Goal: Use online tool/utility: Utilize a website feature to perform a specific function

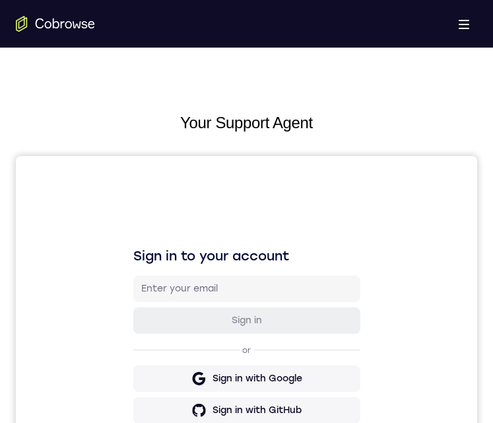
scroll to position [643, 0]
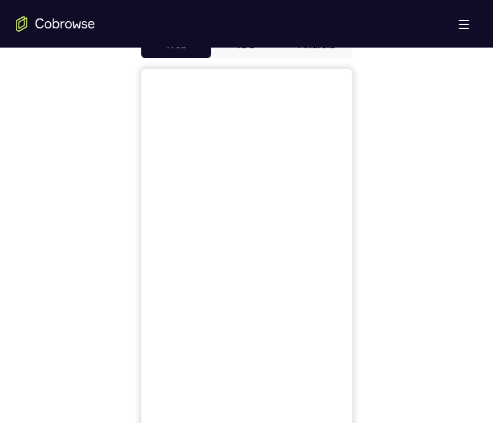
click at [310, 48] on button "Android" at bounding box center [317, 45] width 71 height 26
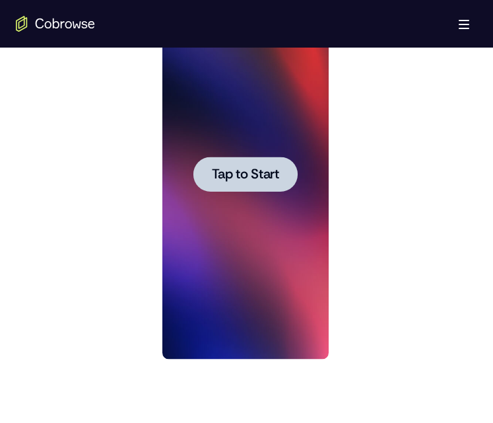
scroll to position [0, 0]
click at [283, 153] on div at bounding box center [245, 174] width 166 height 370
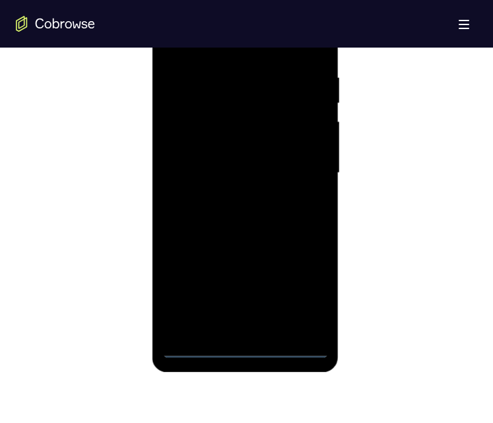
scroll to position [744, 0]
click at [248, 348] on div at bounding box center [245, 172] width 166 height 370
drag, startPoint x: 279, startPoint y: 252, endPoint x: 282, endPoint y: 69, distance: 182.9
click at [282, 69] on div at bounding box center [245, 172] width 166 height 370
click at [195, 156] on div at bounding box center [245, 172] width 166 height 370
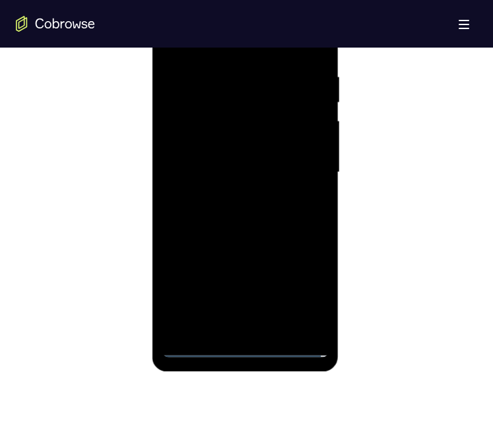
click at [230, 329] on div at bounding box center [245, 172] width 166 height 370
click at [230, 322] on div at bounding box center [245, 172] width 166 height 370
click at [250, 178] on div at bounding box center [245, 172] width 166 height 370
click at [246, 127] on div at bounding box center [245, 172] width 166 height 370
click at [247, 80] on div at bounding box center [245, 172] width 166 height 370
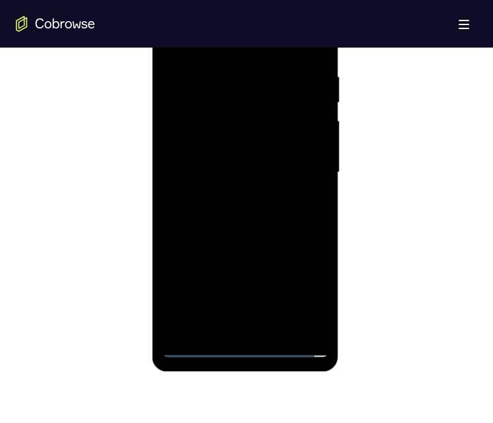
click at [236, 81] on div at bounding box center [245, 172] width 166 height 370
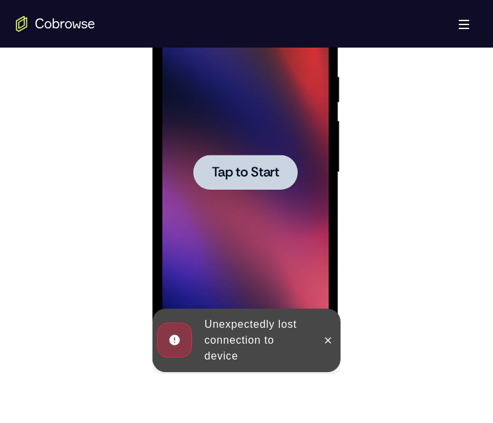
click at [259, 170] on span "Tap to Start" at bounding box center [245, 172] width 67 height 13
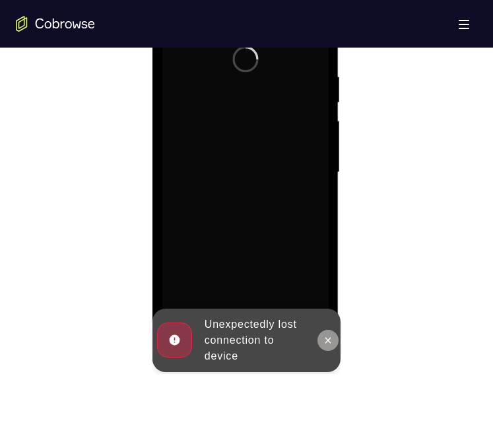
drag, startPoint x: 331, startPoint y: 335, endPoint x: 497, endPoint y: 293, distance: 171.0
click at [331, 335] on icon at bounding box center [328, 340] width 11 height 11
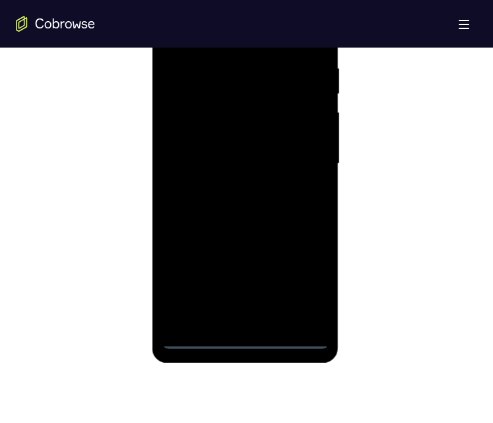
scroll to position [740, 0]
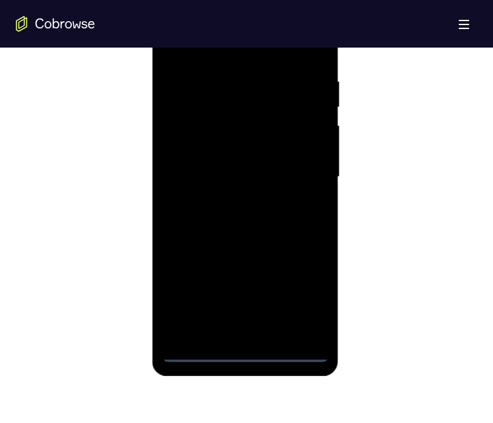
click at [245, 353] on div at bounding box center [245, 177] width 166 height 370
drag, startPoint x: 258, startPoint y: 232, endPoint x: 244, endPoint y: 182, distance: 52.1
click at [244, 182] on div at bounding box center [245, 177] width 166 height 370
drag, startPoint x: 244, startPoint y: 182, endPoint x: 217, endPoint y: 79, distance: 107.1
click at [217, 79] on div at bounding box center [245, 177] width 166 height 370
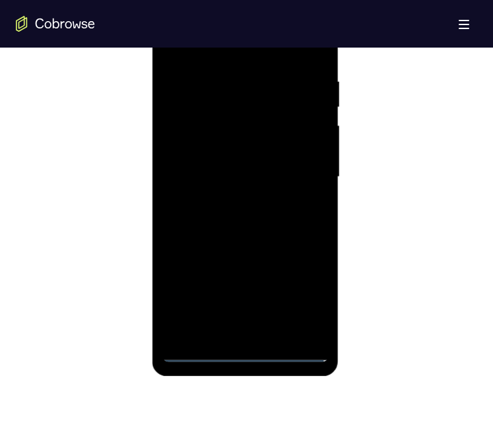
click at [193, 158] on div at bounding box center [245, 177] width 166 height 370
click at [254, 186] on div at bounding box center [245, 177] width 166 height 370
click at [216, 331] on div at bounding box center [245, 177] width 166 height 370
click at [237, 122] on div at bounding box center [245, 177] width 166 height 370
click at [251, 87] on div at bounding box center [245, 177] width 166 height 370
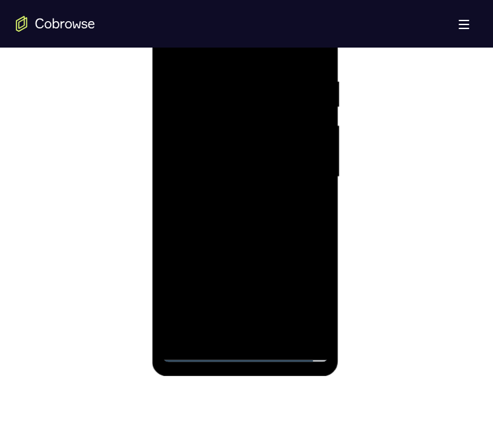
click at [216, 127] on div at bounding box center [245, 177] width 166 height 370
click at [185, 140] on div at bounding box center [245, 177] width 166 height 370
click at [211, 144] on div at bounding box center [245, 177] width 166 height 370
click at [214, 100] on div at bounding box center [245, 177] width 166 height 370
click at [215, 176] on div at bounding box center [245, 177] width 166 height 370
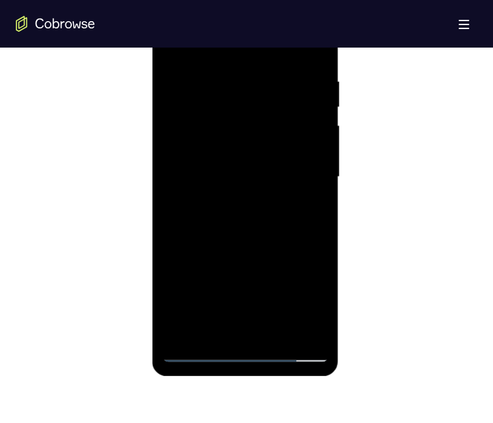
click at [323, 244] on div at bounding box center [245, 177] width 166 height 370
click at [293, 164] on div at bounding box center [245, 177] width 166 height 370
drag, startPoint x: 306, startPoint y: 135, endPoint x: 300, endPoint y: 115, distance: 21.1
click at [306, 134] on div at bounding box center [245, 177] width 166 height 370
click at [252, 124] on div at bounding box center [245, 177] width 166 height 370
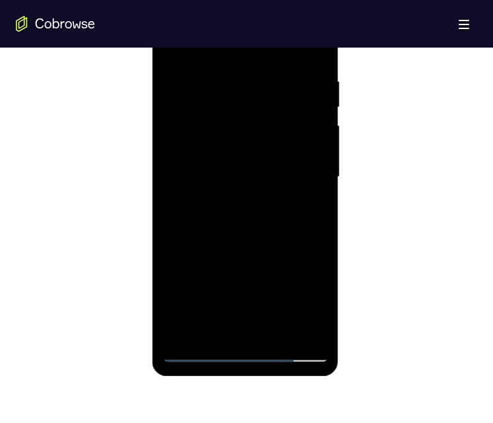
click at [248, 178] on div at bounding box center [245, 177] width 166 height 370
click at [225, 178] on div at bounding box center [245, 177] width 166 height 370
click at [216, 125] on div at bounding box center [245, 177] width 166 height 370
click at [327, 246] on div at bounding box center [245, 177] width 166 height 370
click at [248, 176] on div at bounding box center [245, 177] width 166 height 370
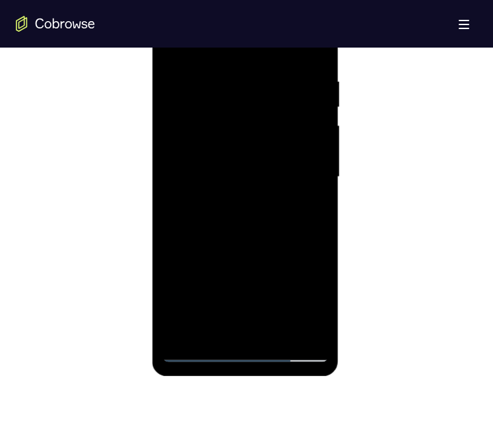
click at [252, 133] on div at bounding box center [245, 177] width 166 height 370
click at [209, 138] on div at bounding box center [245, 177] width 166 height 370
click at [219, 175] on div at bounding box center [245, 177] width 166 height 370
click at [303, 174] on div at bounding box center [245, 177] width 166 height 370
drag, startPoint x: 287, startPoint y: 207, endPoint x: 501, endPoint y: 199, distance: 214.7
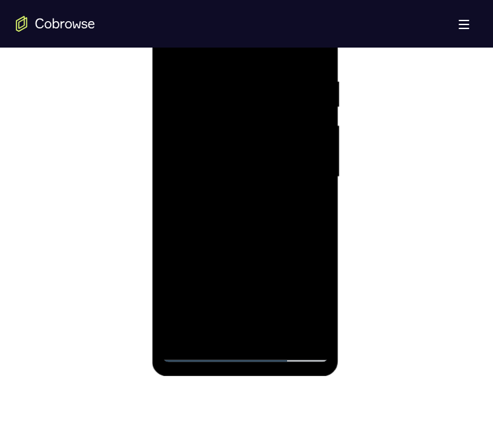
click at [287, 207] on div at bounding box center [245, 177] width 166 height 370
click at [319, 217] on div at bounding box center [245, 177] width 166 height 370
click at [320, 243] on div at bounding box center [245, 177] width 166 height 370
click at [288, 197] on div at bounding box center [245, 177] width 166 height 370
click at [289, 173] on div at bounding box center [245, 177] width 166 height 370
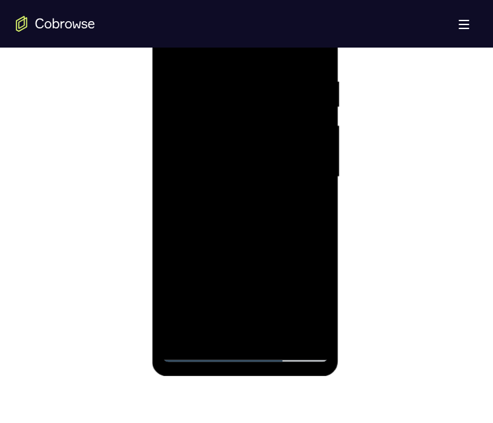
click at [258, 164] on div at bounding box center [245, 177] width 166 height 370
click at [255, 199] on div at bounding box center [245, 177] width 166 height 370
click at [318, 243] on div at bounding box center [245, 177] width 166 height 370
drag, startPoint x: 291, startPoint y: 172, endPoint x: 252, endPoint y: 179, distance: 40.3
click at [290, 174] on div at bounding box center [245, 177] width 166 height 370
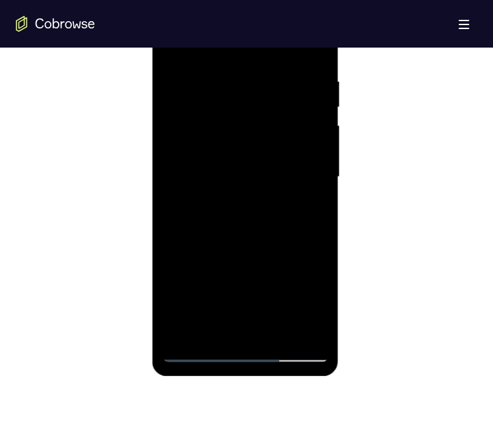
click at [252, 179] on div at bounding box center [245, 177] width 166 height 370
click at [261, 143] on div at bounding box center [245, 177] width 166 height 370
click at [282, 135] on div at bounding box center [245, 177] width 166 height 370
click at [285, 100] on div at bounding box center [245, 177] width 166 height 370
click at [264, 98] on div at bounding box center [245, 177] width 166 height 370
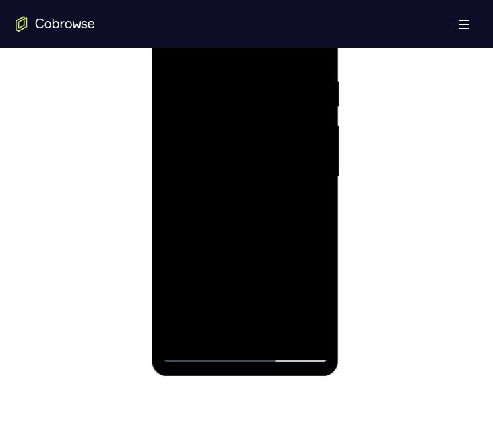
click at [328, 248] on div at bounding box center [245, 177] width 166 height 370
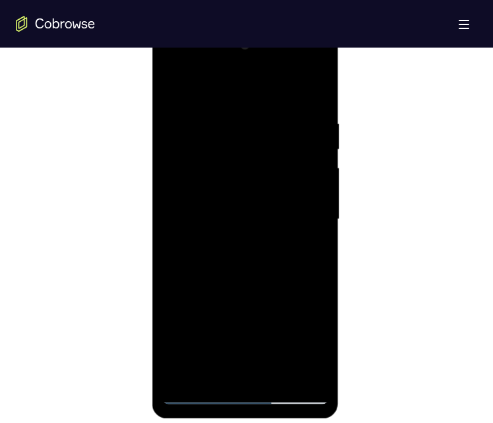
click at [319, 135] on div at bounding box center [245, 219] width 166 height 370
click at [265, 247] on div at bounding box center [245, 219] width 166 height 370
click at [230, 250] on div at bounding box center [245, 219] width 166 height 370
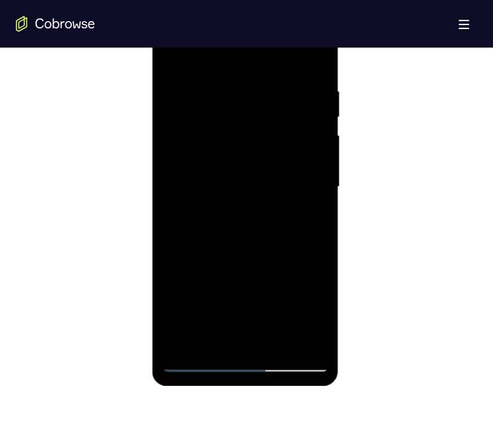
click at [271, 225] on div at bounding box center [245, 187] width 166 height 370
drag, startPoint x: 182, startPoint y: 238, endPoint x: 123, endPoint y: 238, distance: 59.4
click at [153, 238] on html "Online web based iOS Simulators and Android Emulators. Run iPhone, iPad, Mobile…" at bounding box center [247, 190] width 188 height 396
click at [306, 256] on div at bounding box center [245, 187] width 166 height 370
click at [297, 333] on div at bounding box center [245, 187] width 166 height 370
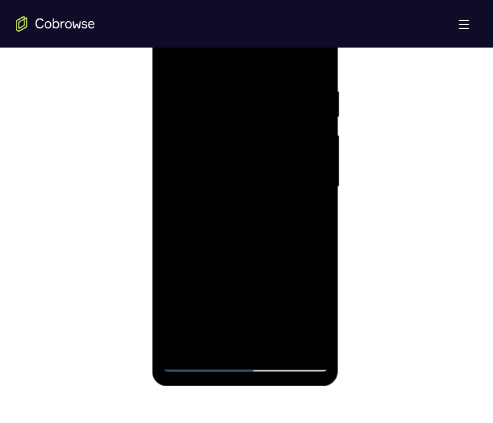
scroll to position [794, 0]
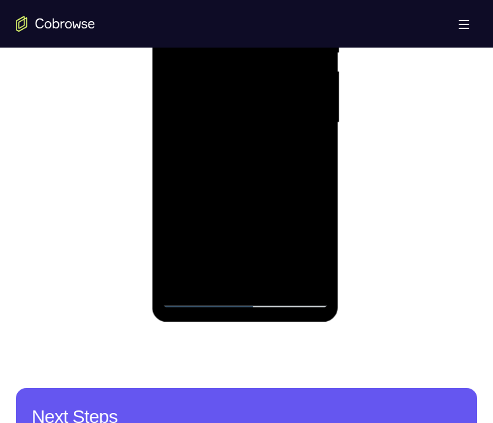
click at [200, 296] on div at bounding box center [245, 123] width 166 height 370
click at [300, 271] on div at bounding box center [245, 123] width 166 height 370
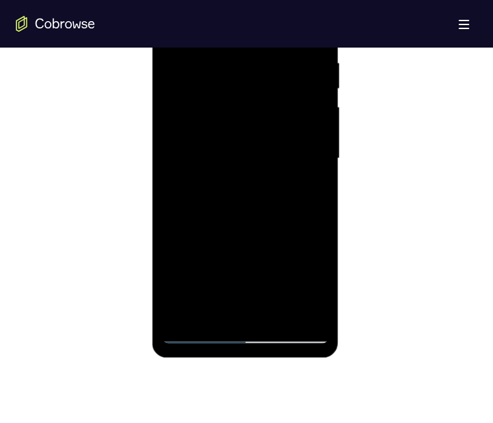
click at [190, 308] on div at bounding box center [245, 159] width 166 height 370
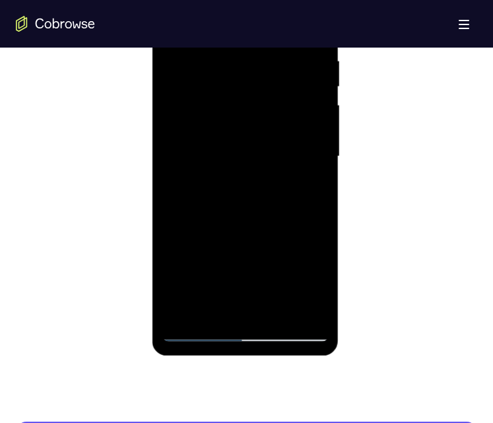
click at [275, 305] on div at bounding box center [245, 157] width 166 height 370
click at [298, 302] on div at bounding box center [245, 157] width 166 height 370
click at [296, 301] on div at bounding box center [245, 157] width 166 height 370
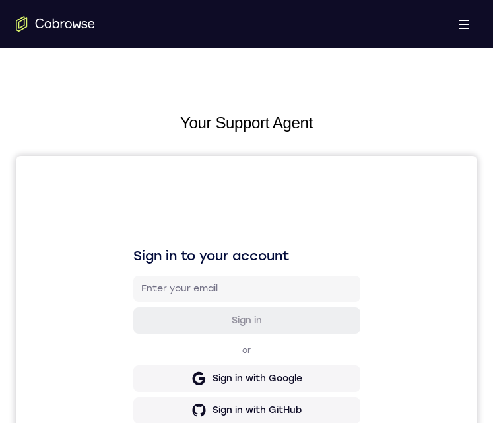
scroll to position [431, 0]
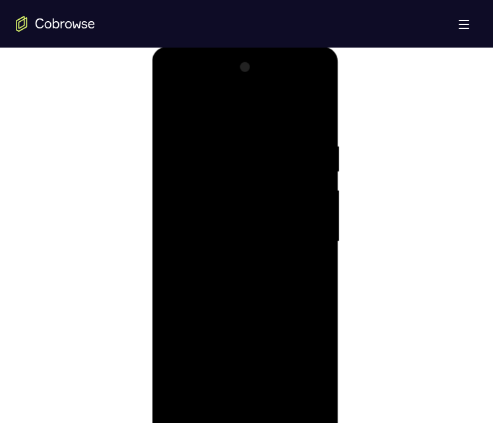
click at [251, 411] on div at bounding box center [245, 242] width 166 height 370
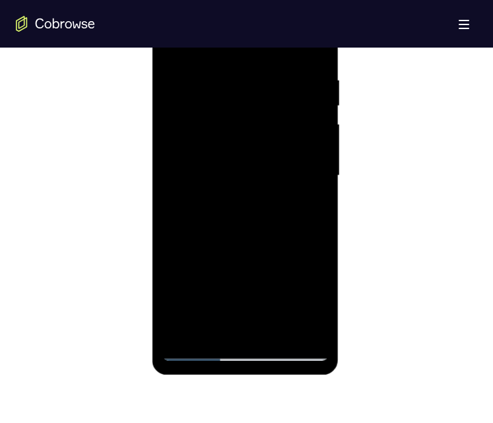
click at [243, 347] on div at bounding box center [245, 176] width 166 height 370
click at [304, 289] on div at bounding box center [245, 176] width 166 height 370
click at [256, 44] on div at bounding box center [245, 176] width 166 height 370
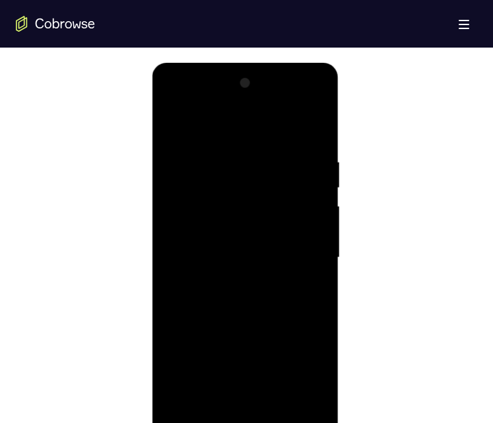
click at [253, 182] on div at bounding box center [245, 258] width 166 height 370
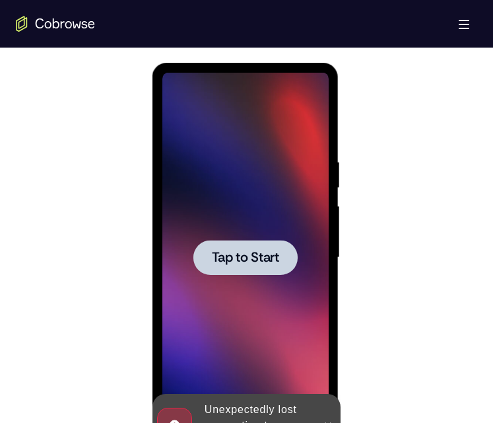
click at [266, 263] on span "Tap to Start" at bounding box center [245, 257] width 67 height 13
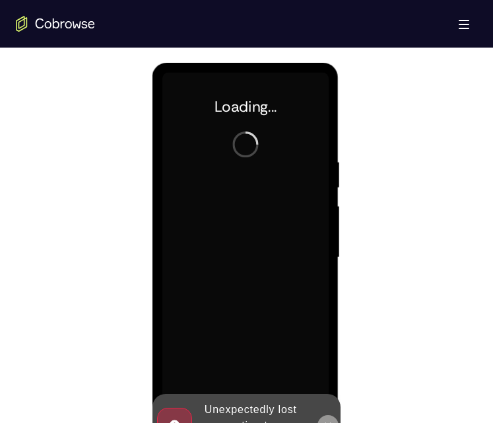
scroll to position [736, 0]
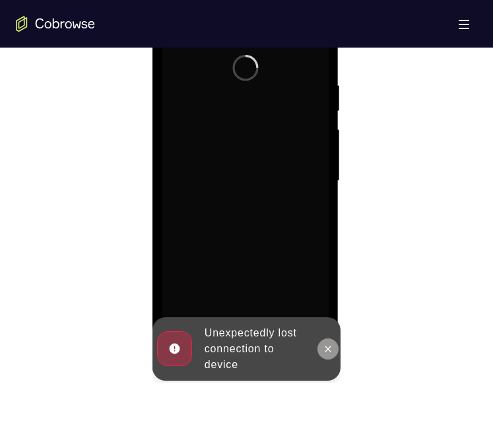
click at [330, 343] on icon at bounding box center [328, 348] width 11 height 11
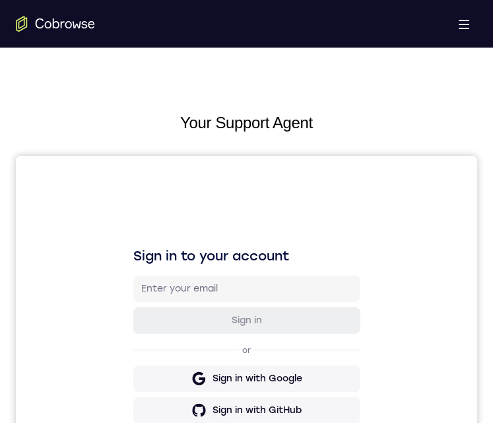
scroll to position [687, 0]
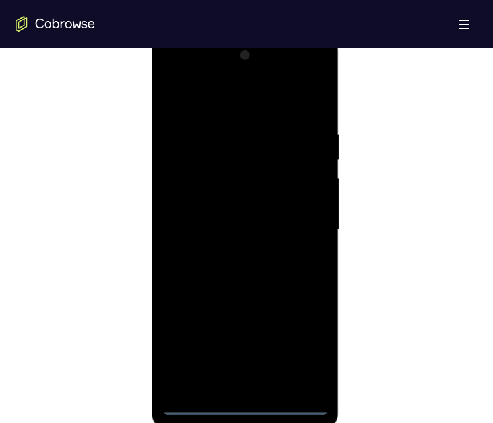
click at [249, 402] on div at bounding box center [245, 230] width 166 height 370
click at [299, 350] on div at bounding box center [245, 230] width 166 height 370
click at [270, 103] on div at bounding box center [245, 230] width 166 height 370
click at [257, 156] on div at bounding box center [245, 230] width 166 height 370
click at [206, 288] on div at bounding box center [245, 230] width 166 height 370
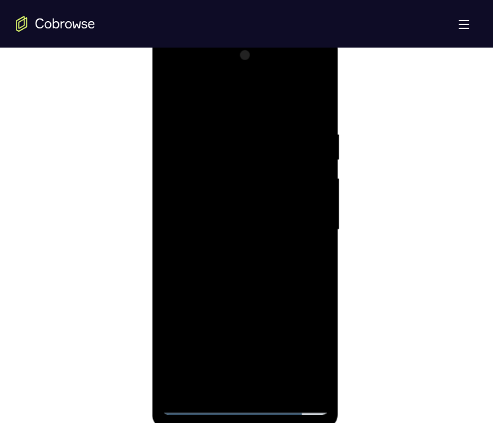
click at [304, 230] on div at bounding box center [245, 230] width 166 height 370
click at [303, 221] on div at bounding box center [245, 230] width 166 height 370
click at [211, 245] on div at bounding box center [245, 230] width 166 height 370
click at [226, 229] on div at bounding box center [245, 230] width 166 height 370
drag, startPoint x: 219, startPoint y: 202, endPoint x: 176, endPoint y: 188, distance: 44.7
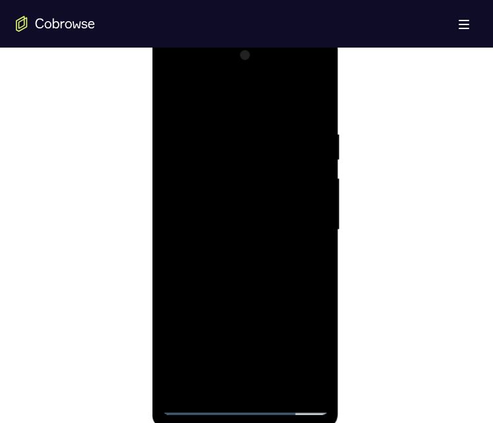
click at [176, 188] on div at bounding box center [245, 230] width 166 height 370
drag, startPoint x: 176, startPoint y: 188, endPoint x: 186, endPoint y: 226, distance: 39.4
click at [186, 226] on div at bounding box center [245, 230] width 166 height 370
click at [221, 186] on div at bounding box center [245, 230] width 166 height 370
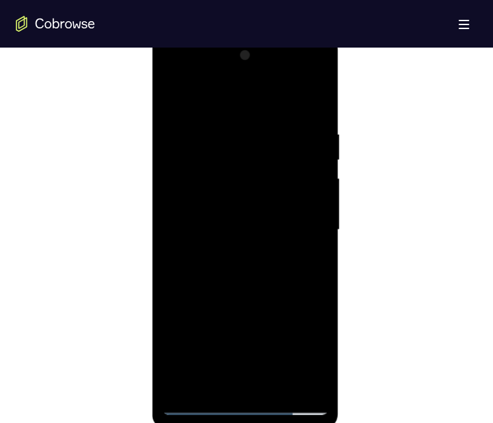
click at [190, 191] on div at bounding box center [245, 230] width 166 height 370
click at [308, 307] on div at bounding box center [245, 230] width 166 height 370
click at [226, 267] on div at bounding box center [245, 230] width 166 height 370
click at [216, 232] on div at bounding box center [245, 230] width 166 height 370
drag, startPoint x: 193, startPoint y: 240, endPoint x: 194, endPoint y: 255, distance: 14.6
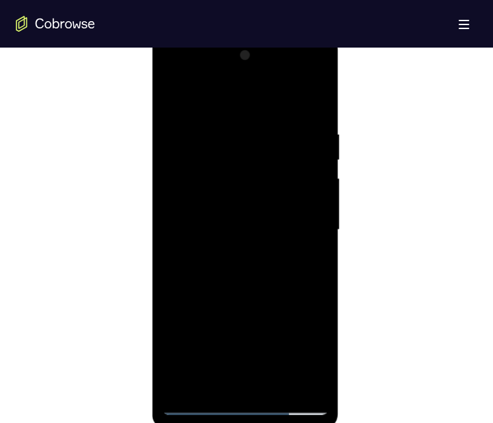
click at [194, 240] on div at bounding box center [245, 230] width 166 height 370
click at [195, 282] on div at bounding box center [245, 230] width 166 height 370
click at [258, 272] on div at bounding box center [245, 230] width 166 height 370
click at [259, 244] on div at bounding box center [245, 230] width 166 height 370
click at [308, 304] on div at bounding box center [245, 230] width 166 height 370
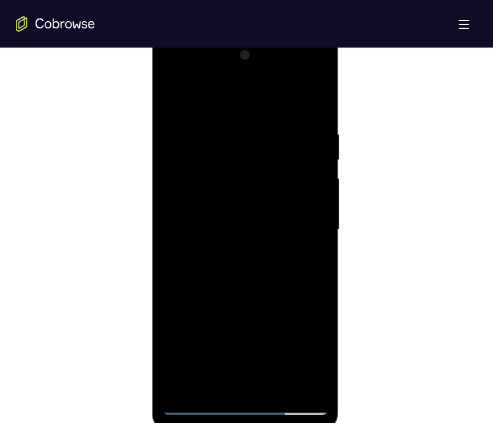
click at [242, 211] on div at bounding box center [245, 230] width 166 height 370
click at [298, 221] on div at bounding box center [245, 230] width 166 height 370
click at [234, 173] on div at bounding box center [245, 230] width 166 height 370
